Goal: Find specific page/section: Find specific page/section

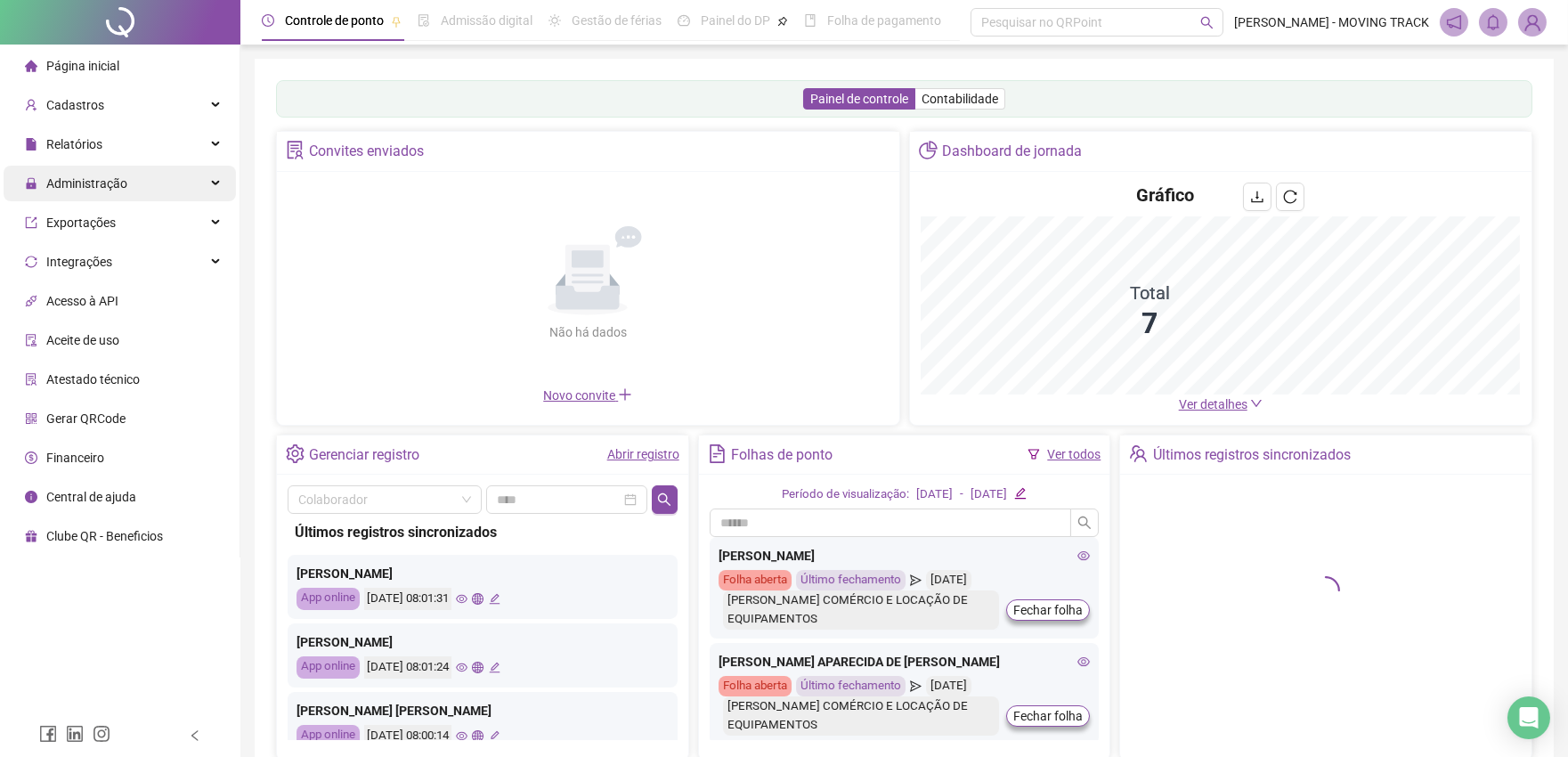
click at [137, 179] on div "Administração" at bounding box center [120, 184] width 232 height 36
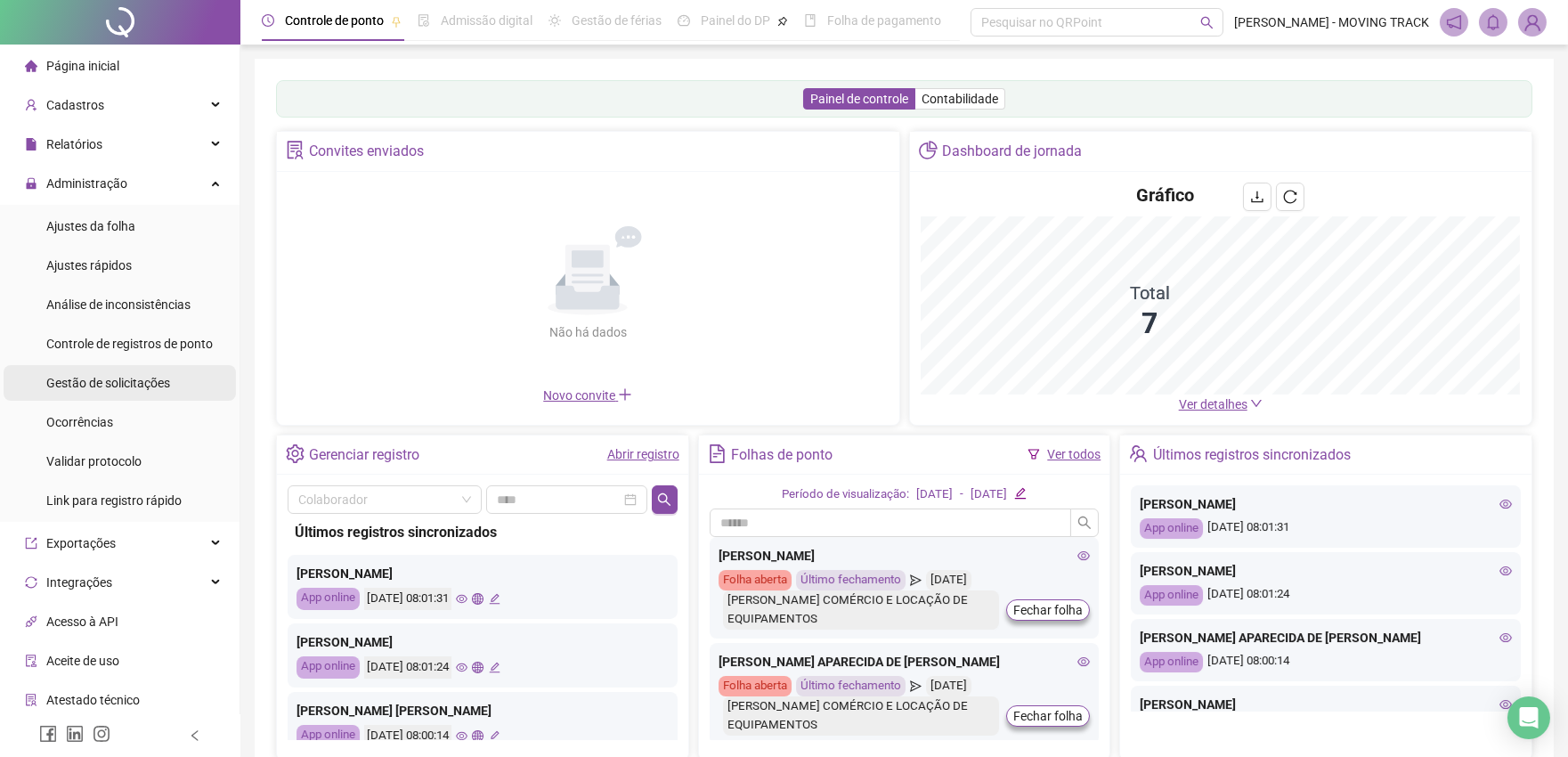
click at [116, 367] on div "Gestão de solicitações" at bounding box center [107, 383] width 123 height 36
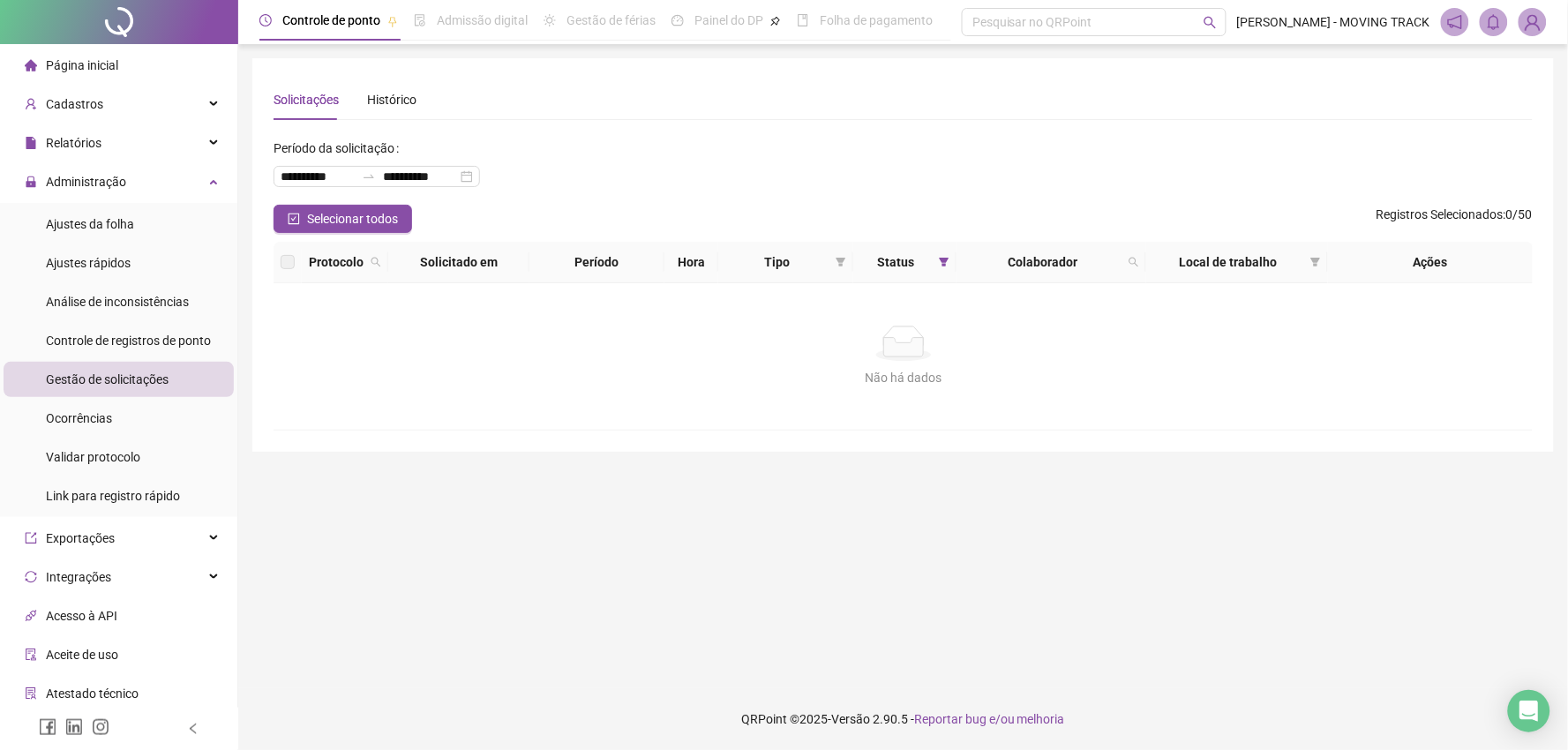
click at [98, 6] on div at bounding box center [119, 21] width 238 height 44
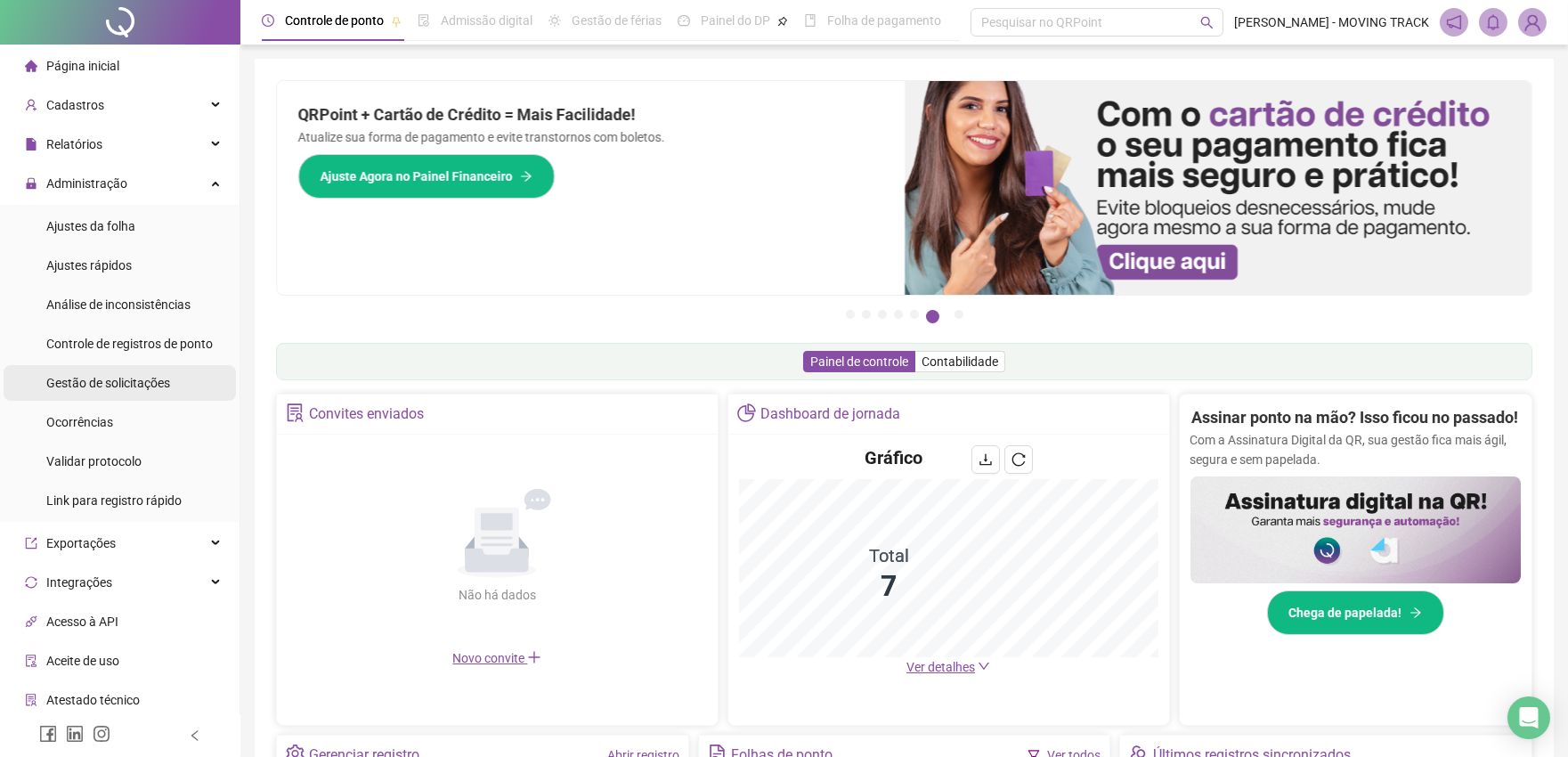
click at [150, 377] on span "Gestão de solicitações" at bounding box center [107, 383] width 123 height 14
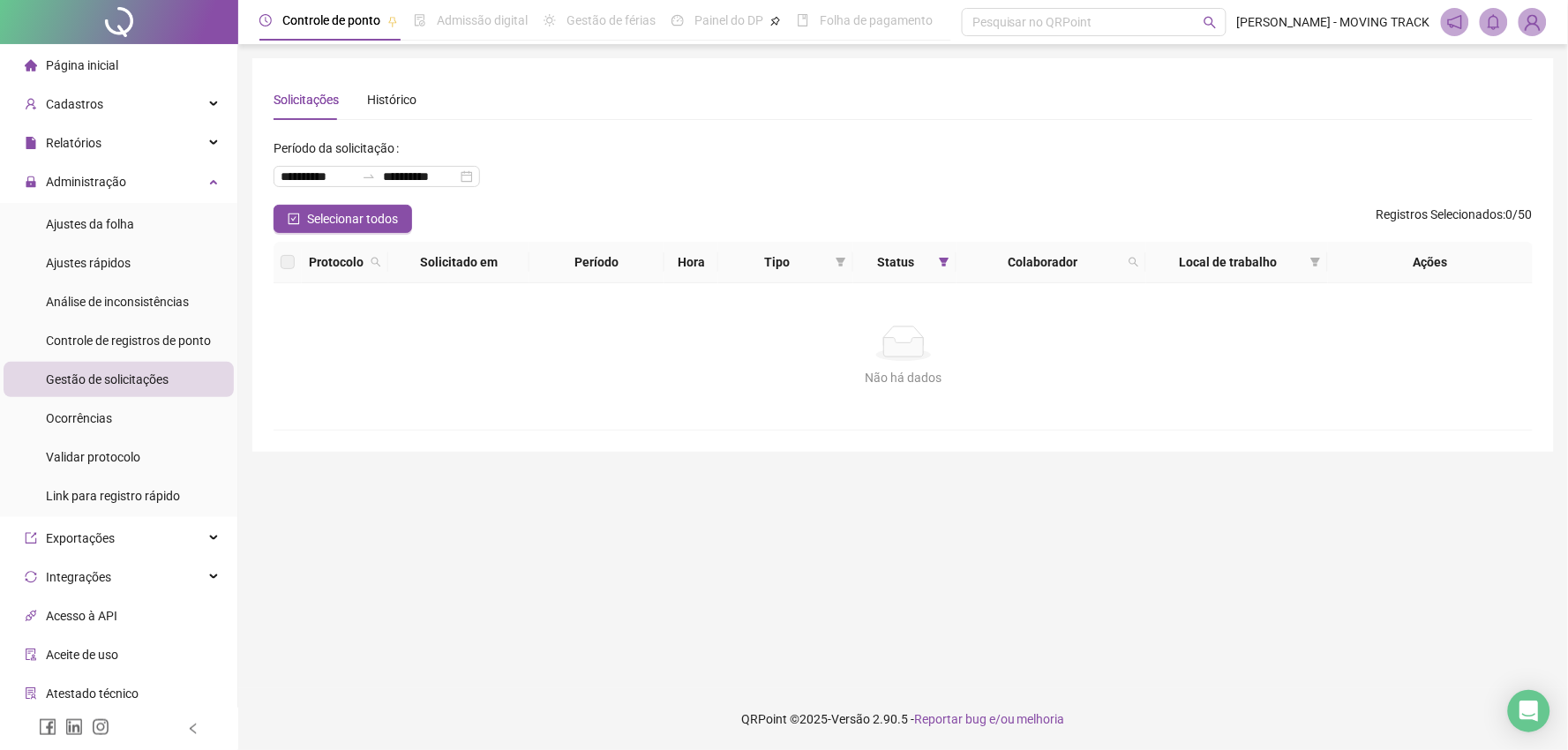
click at [124, 19] on div at bounding box center [119, 21] width 238 height 44
